Goal: Information Seeking & Learning: Learn about a topic

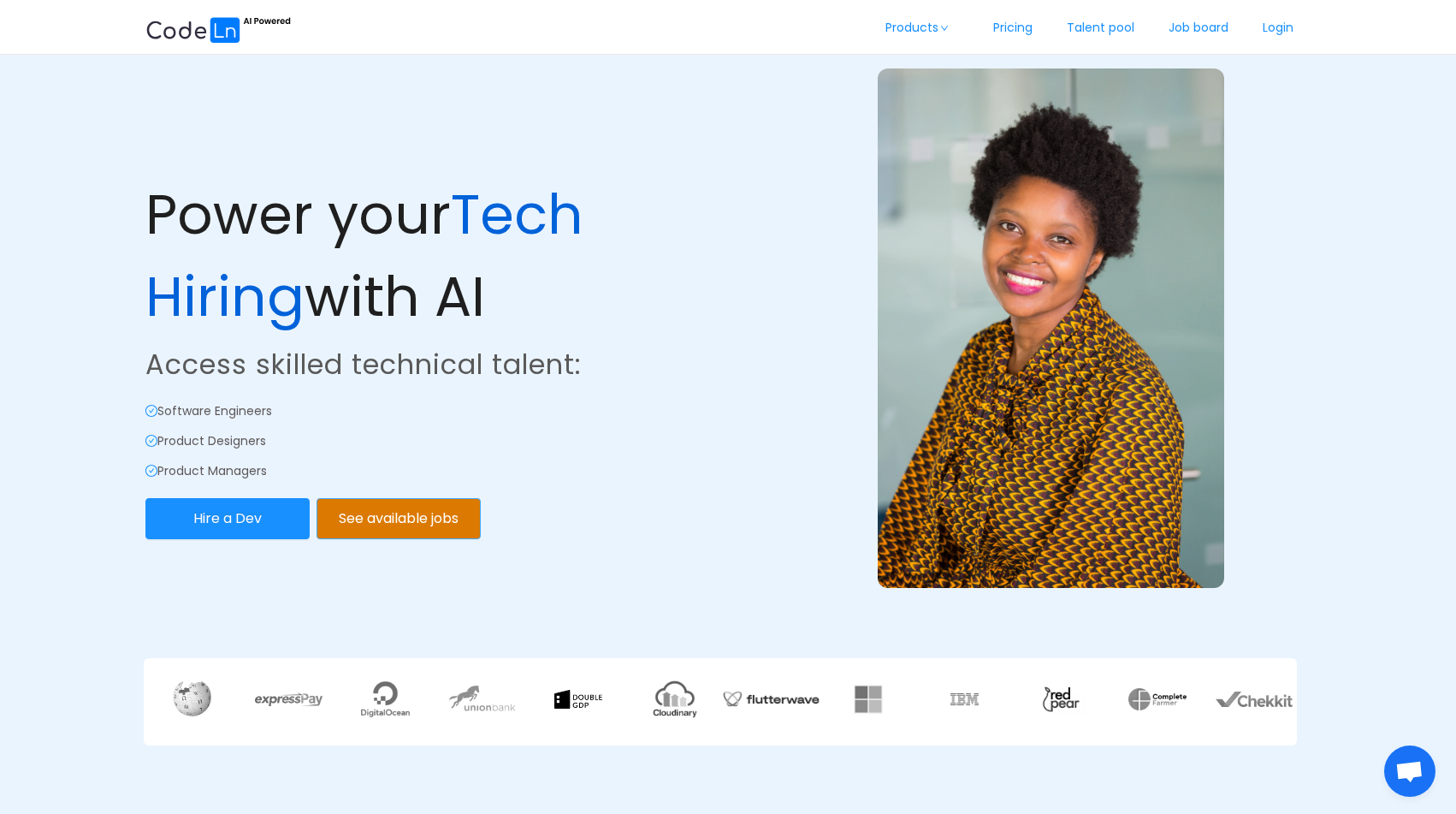
click at [403, 524] on button "See available jobs" at bounding box center [398, 518] width 164 height 41
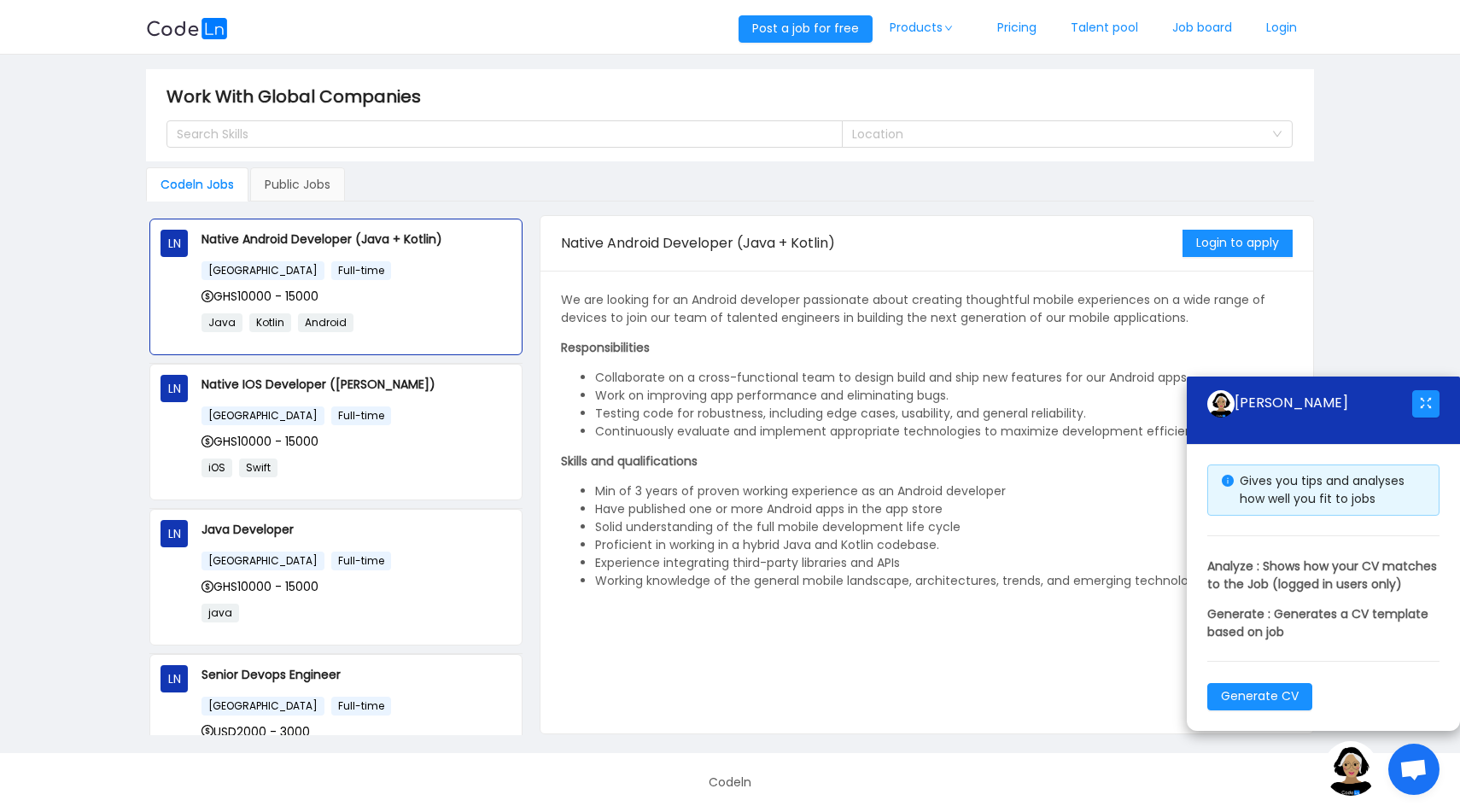
scroll to position [150, 0]
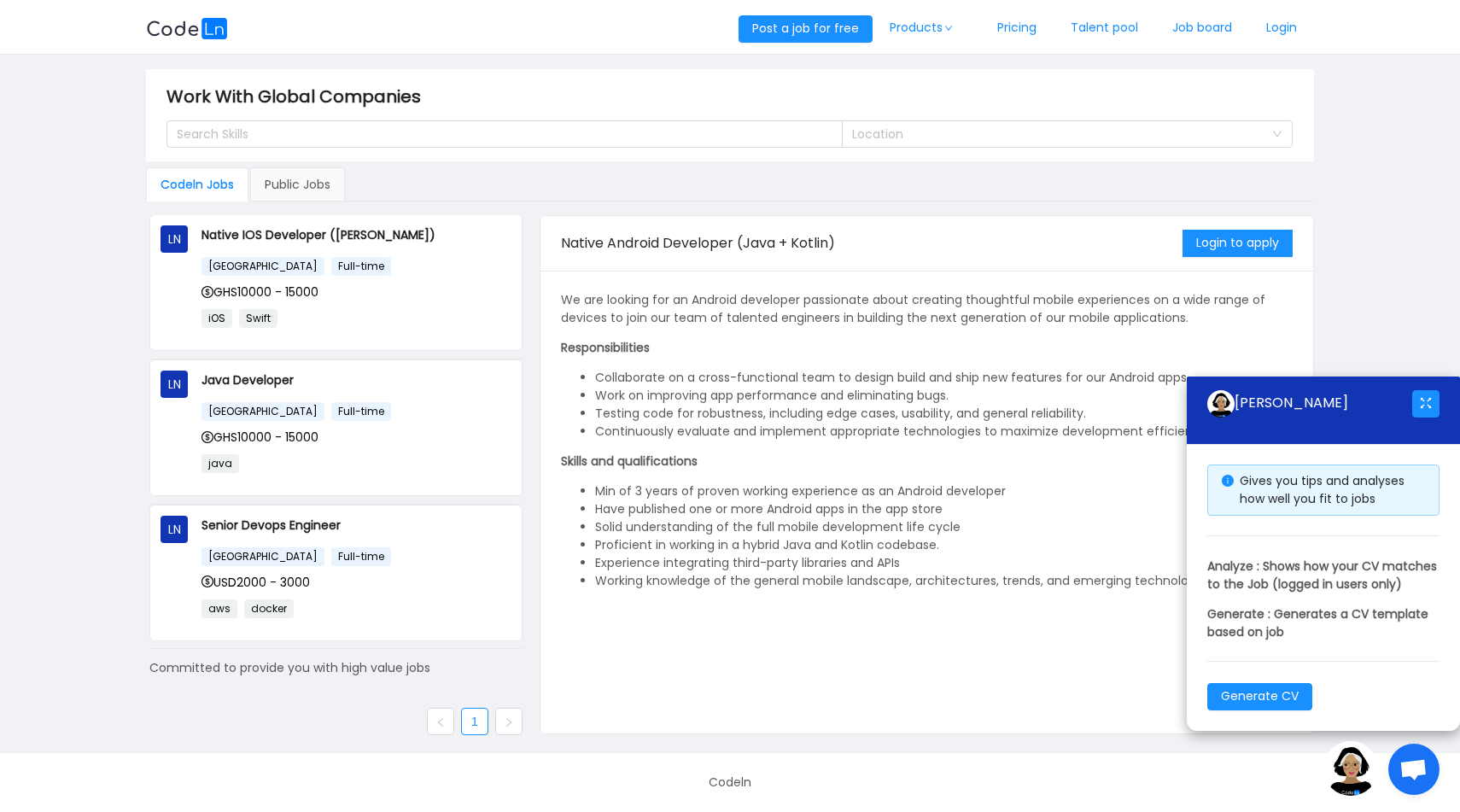
click at [504, 717] on icon "icon: right" at bounding box center [509, 722] width 11 height 11
click at [438, 717] on icon "icon: left" at bounding box center [441, 722] width 11 height 11
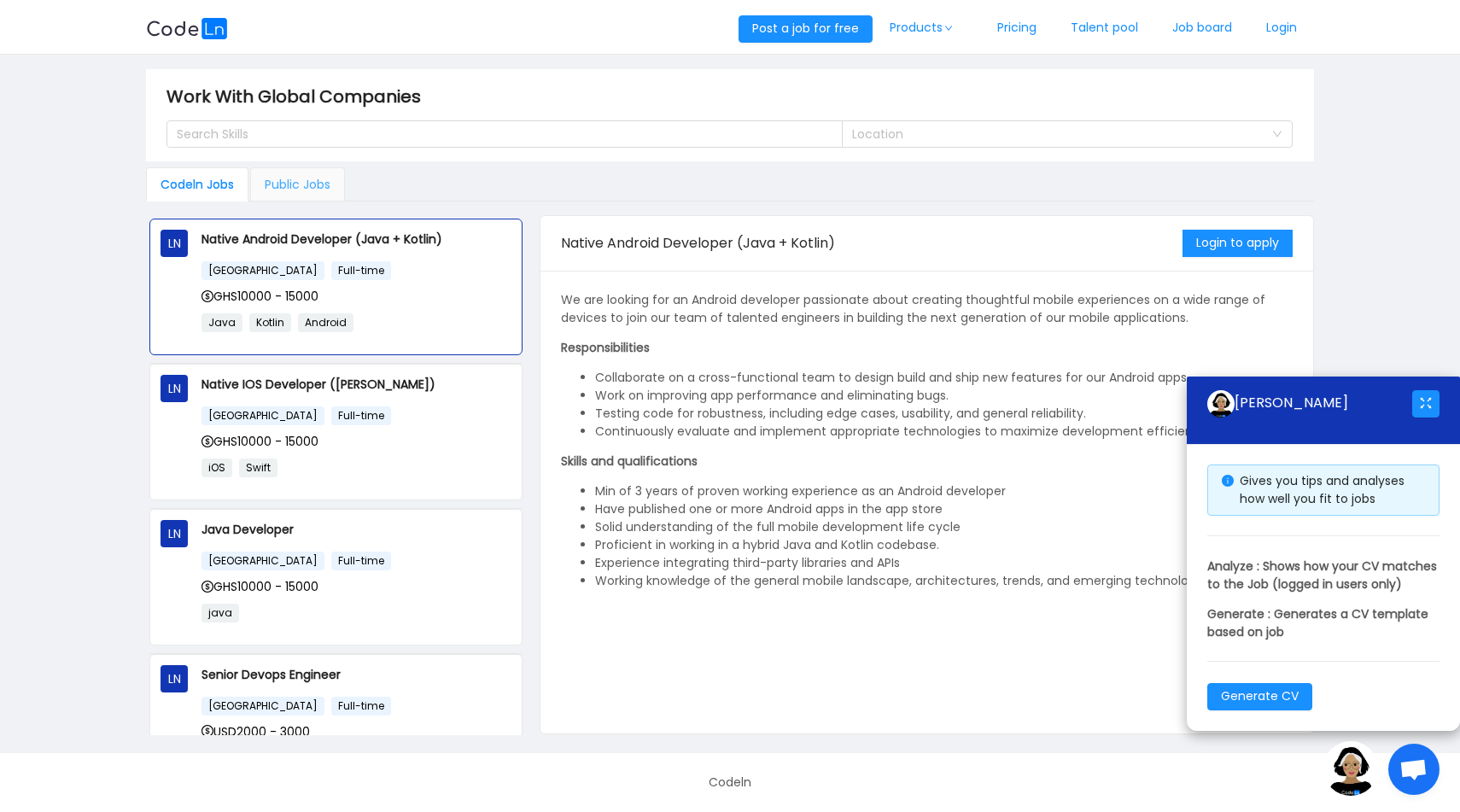
click at [308, 191] on div "Public Jobs" at bounding box center [297, 184] width 95 height 35
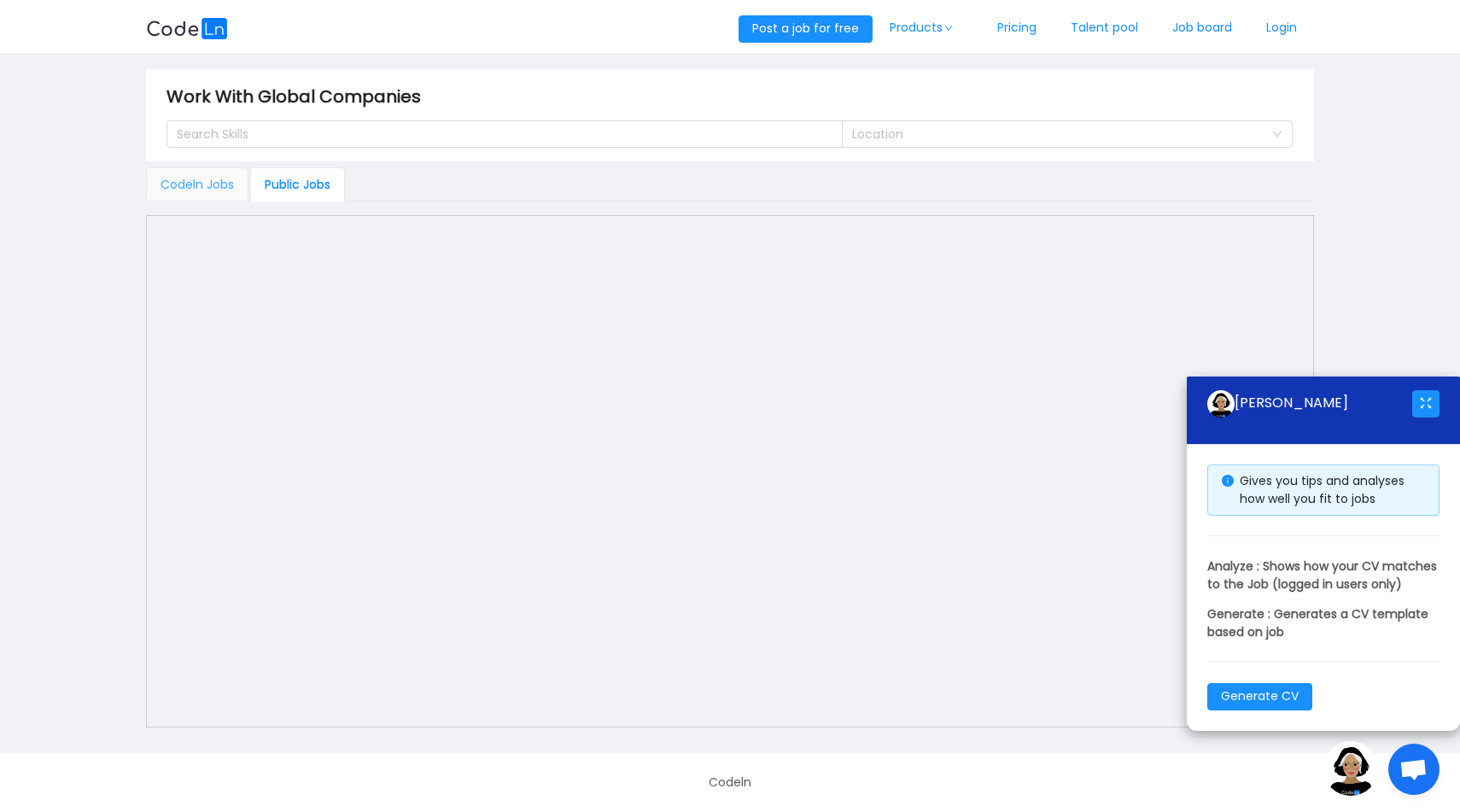
click at [220, 177] on div "Codeln Jobs" at bounding box center [198, 184] width 103 height 35
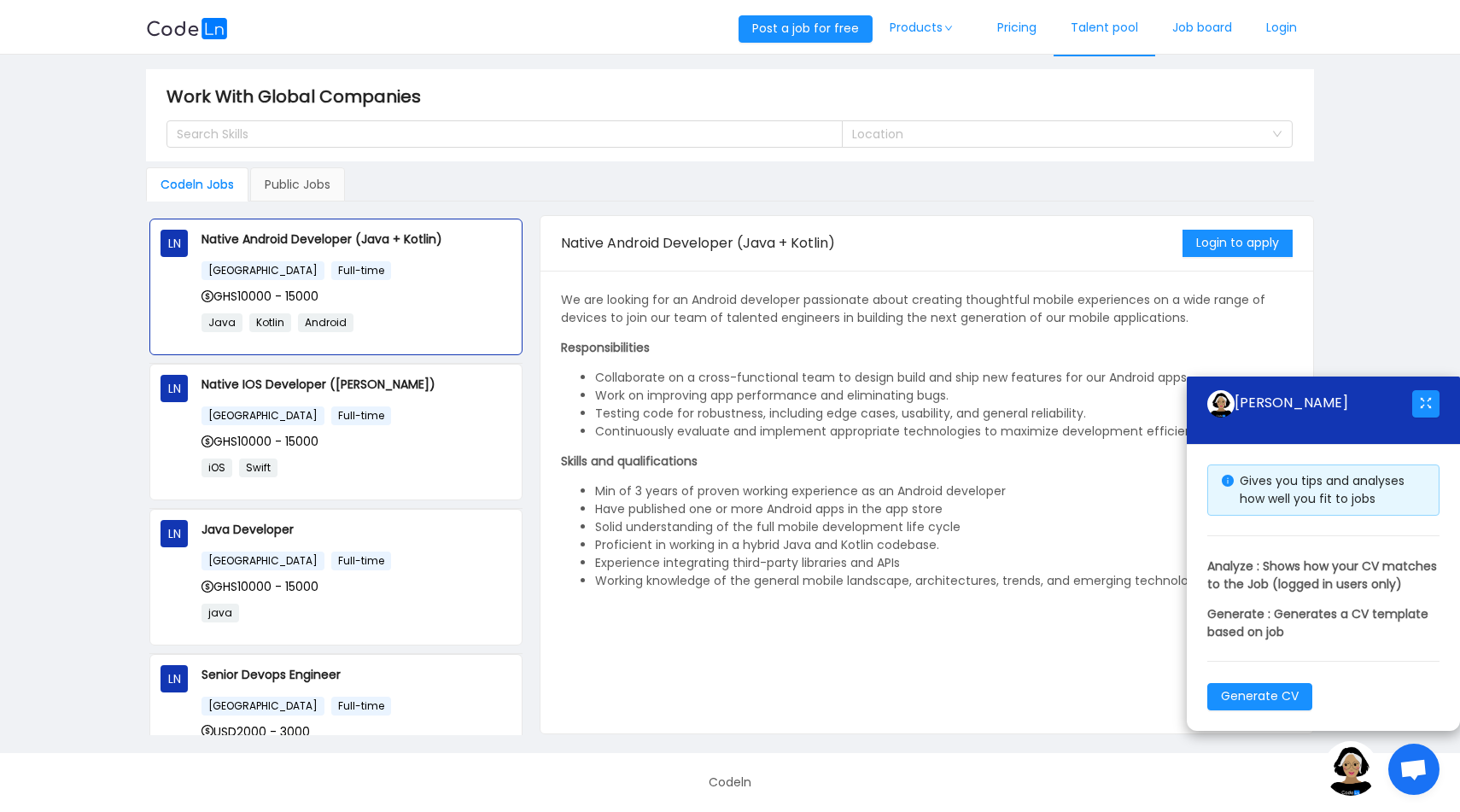
click at [1145, 17] on link "Talent pool" at bounding box center [1104, 28] width 102 height 57
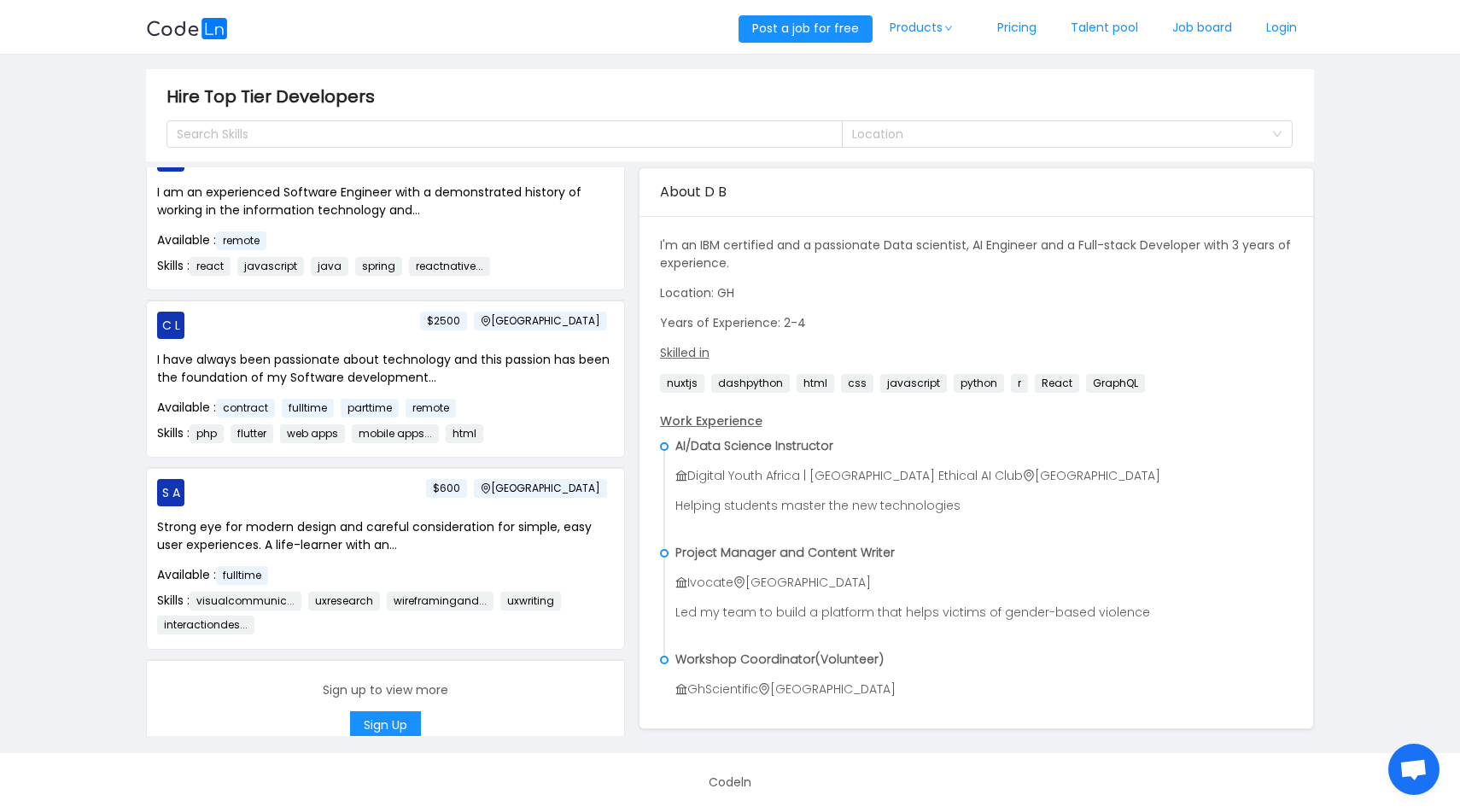
scroll to position [2838, 0]
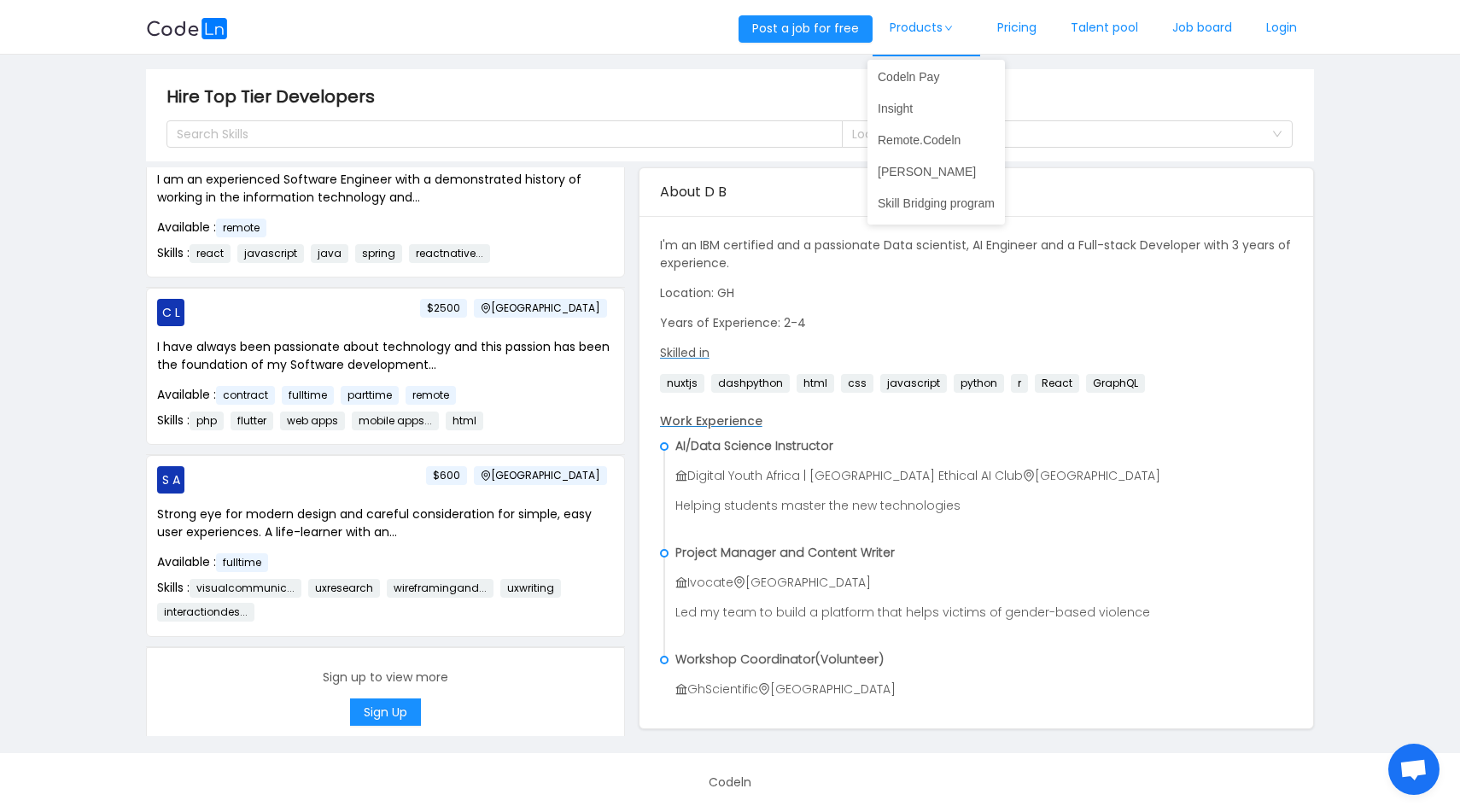
click at [907, 23] on link "Products" at bounding box center [925, 28] width 107 height 57
